Goal: Task Accomplishment & Management: Complete application form

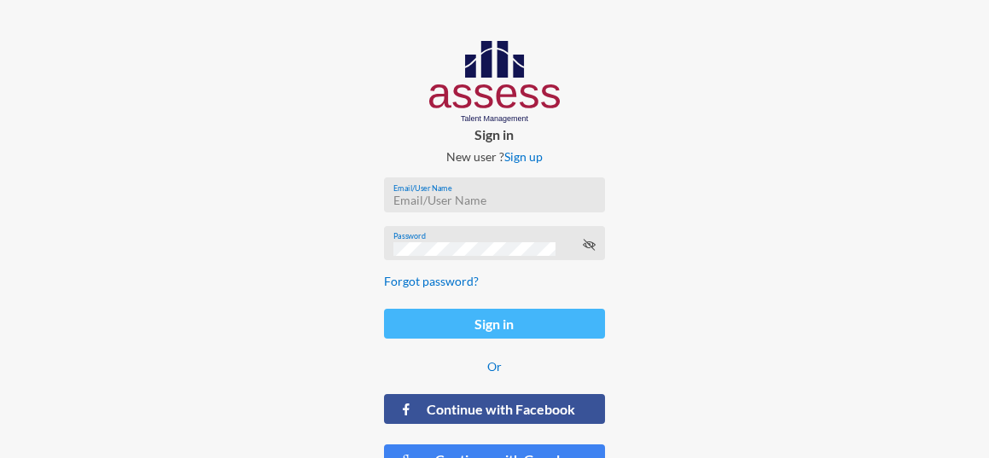
type input "ranaesmat"
click at [515, 330] on button "Sign in" at bounding box center [494, 324] width 220 height 30
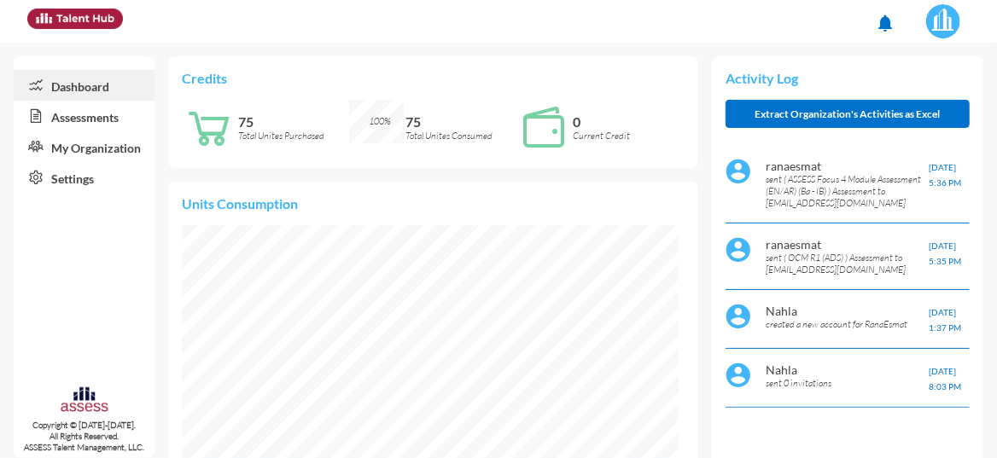
click at [70, 121] on link "Assessments" at bounding box center [84, 116] width 141 height 31
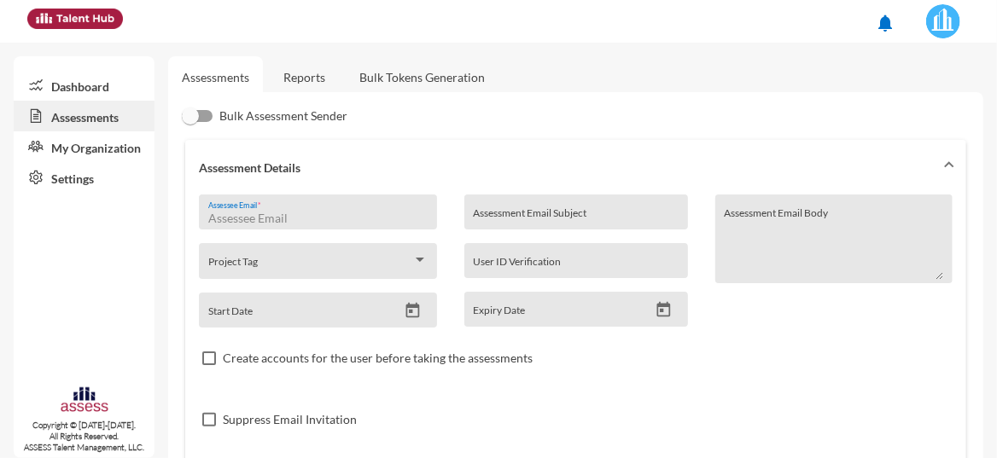
drag, startPoint x: 288, startPoint y: 218, endPoint x: 286, endPoint y: 208, distance: 9.7
click at [288, 217] on input "Assessee Email *" at bounding box center [317, 219] width 219 height 14
paste input "[EMAIL_ADDRESS][DOMAIN_NAME]"
type input "[EMAIL_ADDRESS][DOMAIN_NAME]"
click at [507, 221] on input "Assessment Email Subject" at bounding box center [576, 219] width 206 height 14
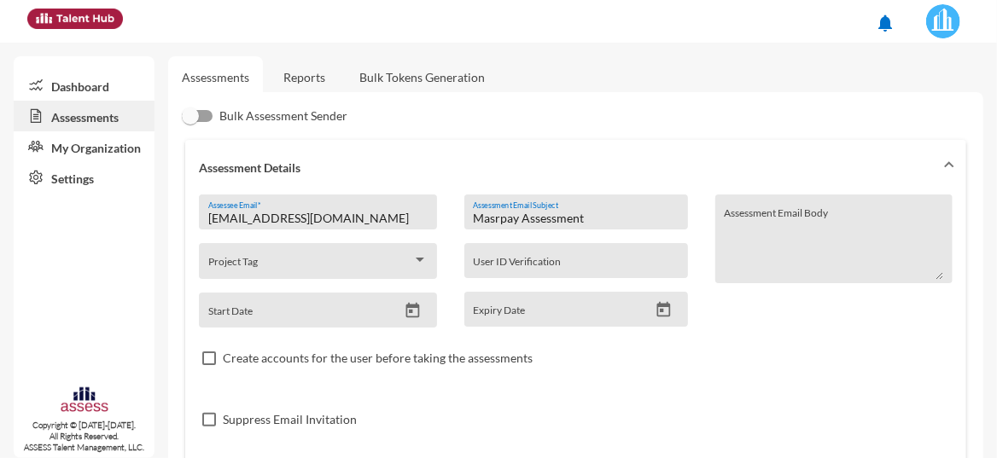
type input "Masrpay Assessment"
click at [358, 316] on input "Start Date" at bounding box center [302, 316] width 189 height 14
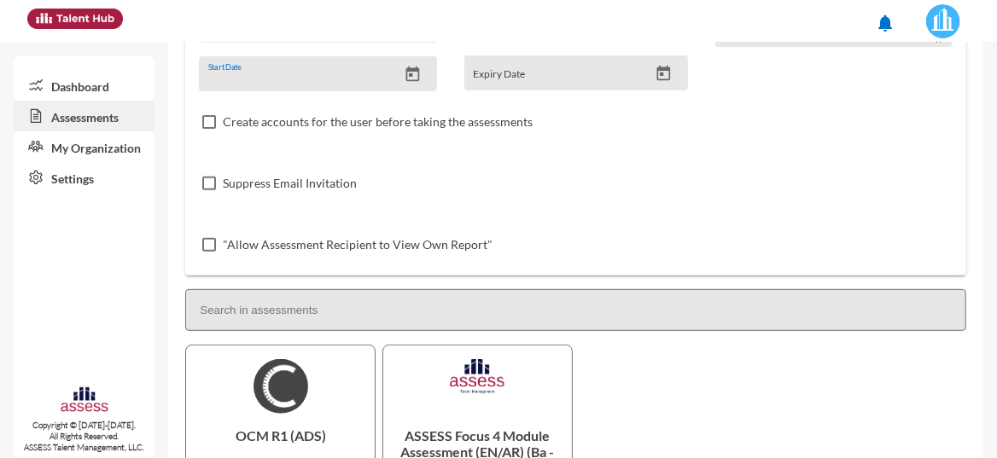
scroll to position [379, 0]
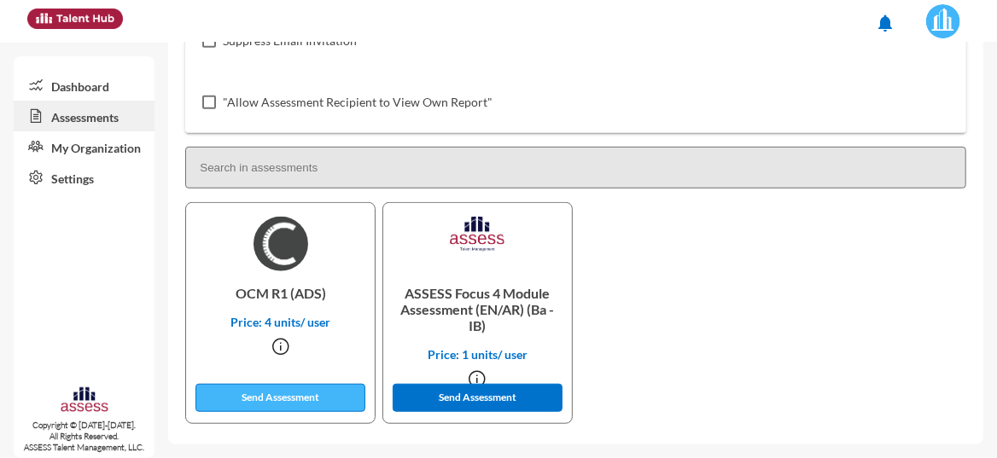
click at [331, 402] on button "Send Assessment" at bounding box center [280, 398] width 170 height 28
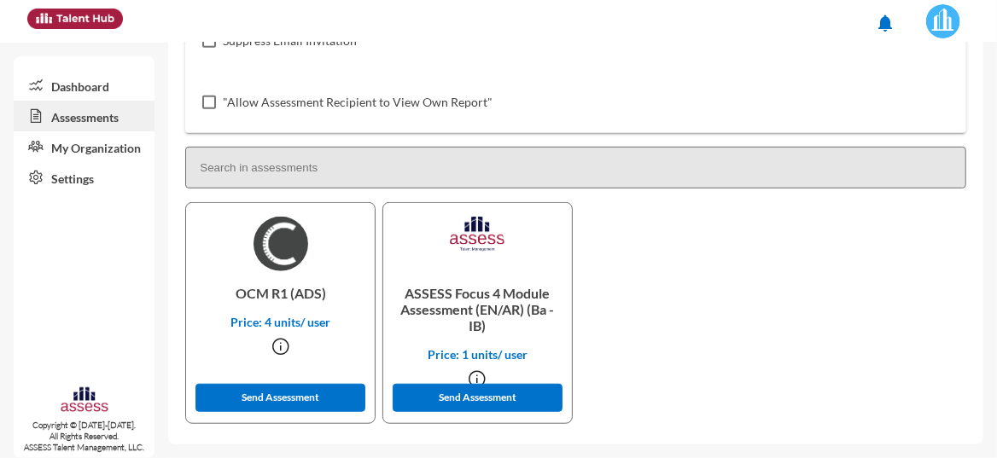
click at [81, 85] on link "Dashboard" at bounding box center [84, 85] width 141 height 31
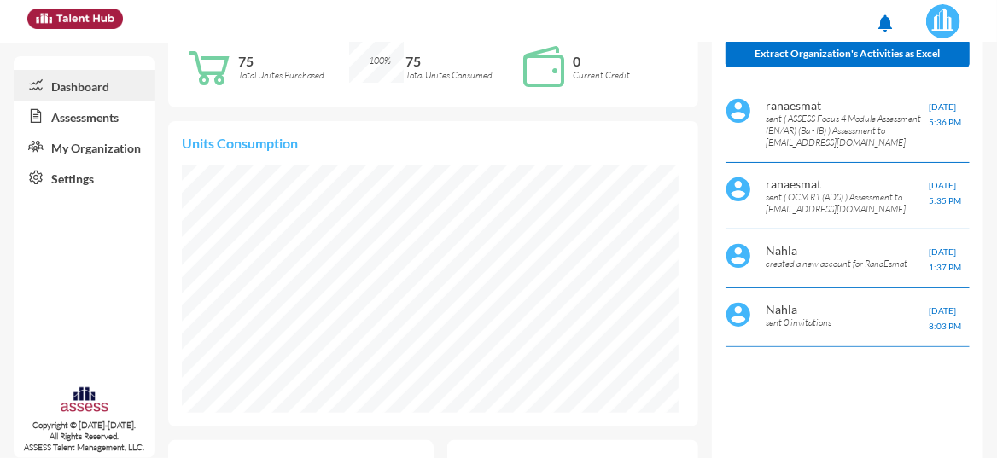
scroll to position [85, 0]
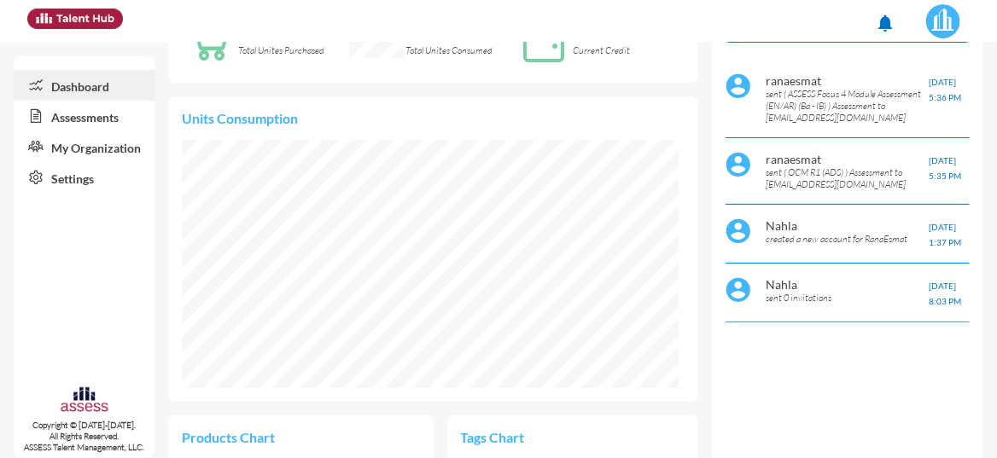
click at [92, 114] on link "Assessments" at bounding box center [84, 116] width 141 height 31
